Goal: Task Accomplishment & Management: Manage account settings

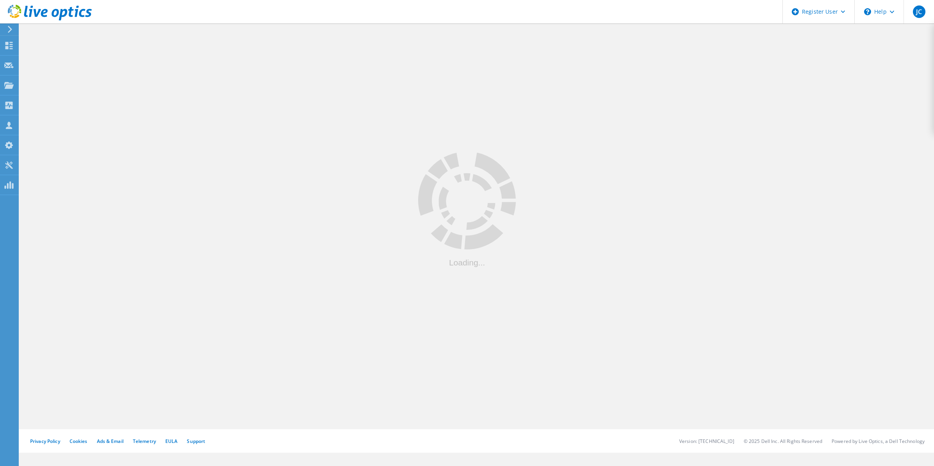
click at [302, 13] on header "Register User \n Help Explore Helpful Articles Contact Support JC Dell User Jen…" at bounding box center [467, 11] width 934 height 23
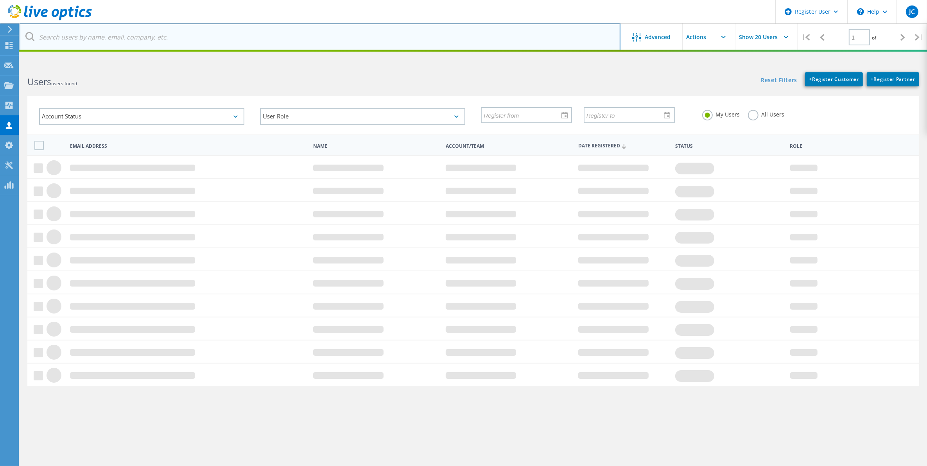
click at [251, 30] on input "text" at bounding box center [320, 36] width 601 height 27
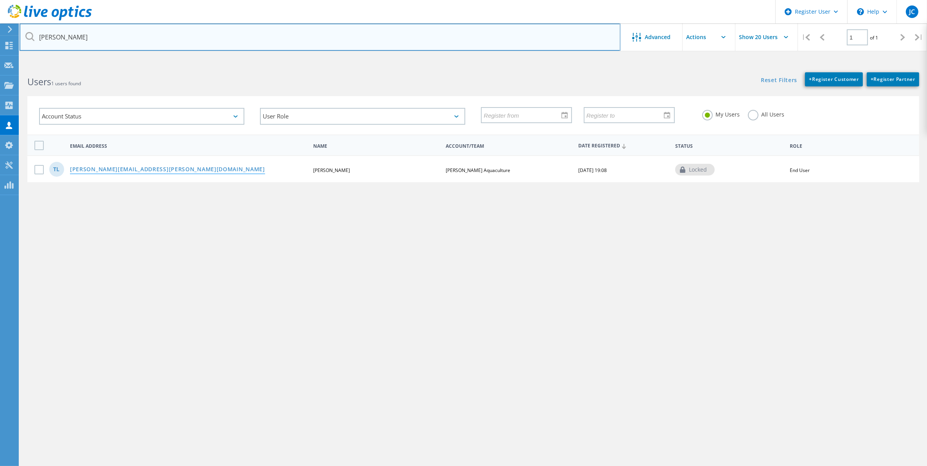
type input "cooke"
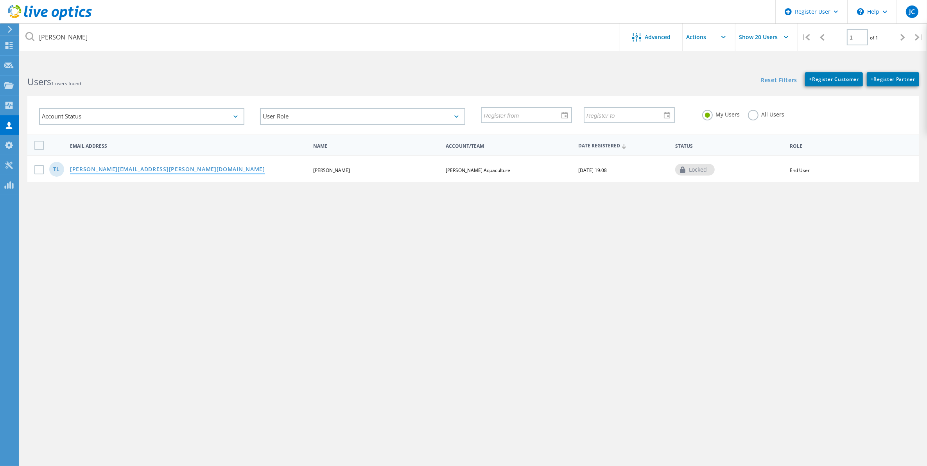
click at [136, 167] on link "[PERSON_NAME][EMAIL_ADDRESS][PERSON_NAME][DOMAIN_NAME]" at bounding box center [167, 170] width 195 height 7
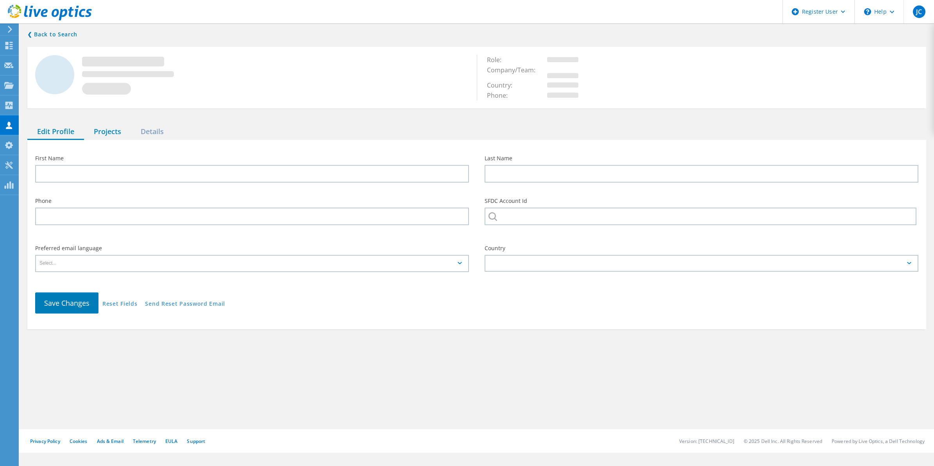
type input "Tim"
type input "Lamb"
type input "[PERSON_NAME] Aquaculture"
type input "English"
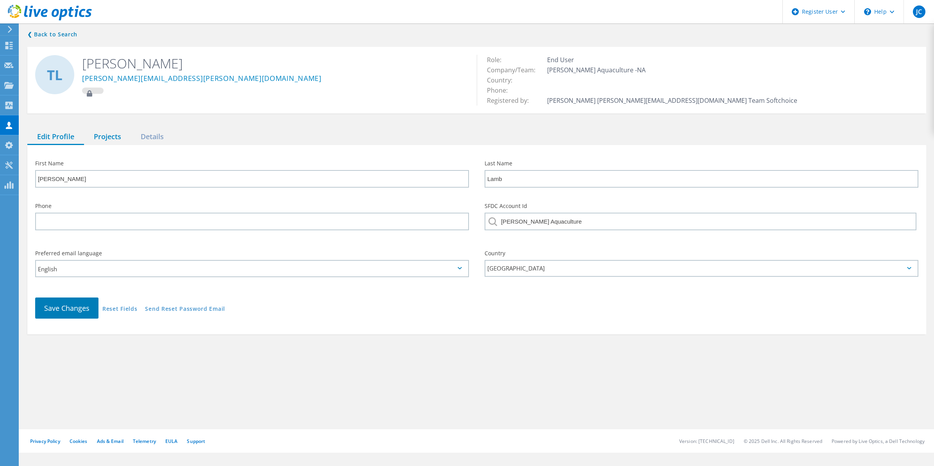
drag, startPoint x: 118, startPoint y: 130, endPoint x: 118, endPoint y: 137, distance: 7.4
click at [118, 130] on div "Projects" at bounding box center [107, 137] width 47 height 16
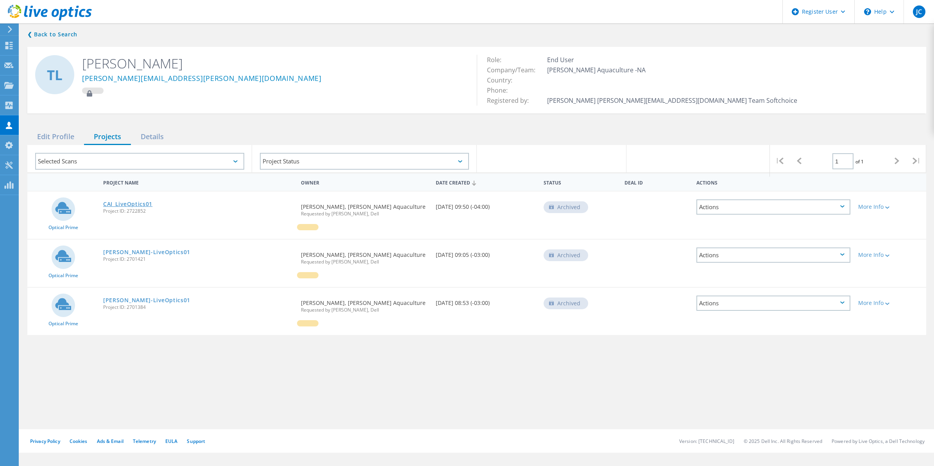
click at [116, 206] on link "CAI_LiveOptics01" at bounding box center [127, 203] width 49 height 5
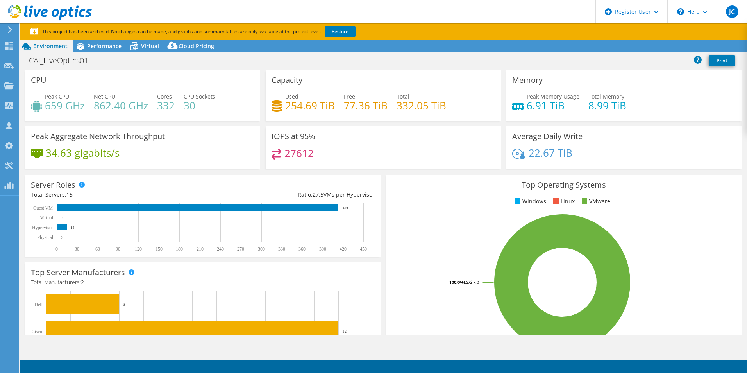
select select "[GEOGRAPHIC_DATA]"
select select "USD"
